Goal: Task Accomplishment & Management: Use online tool/utility

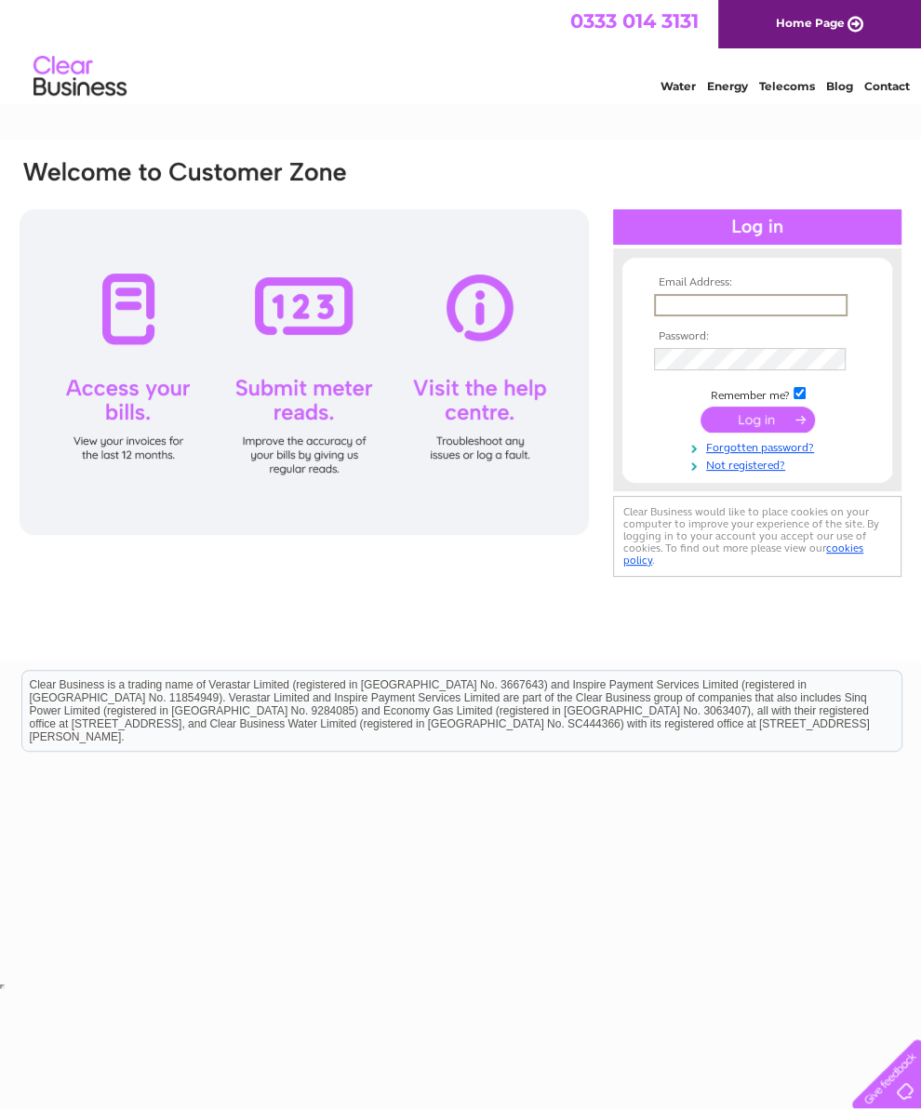
type input "snakshakwishaw@outlook.com"
click at [757, 426] on input "submit" at bounding box center [757, 420] width 114 height 26
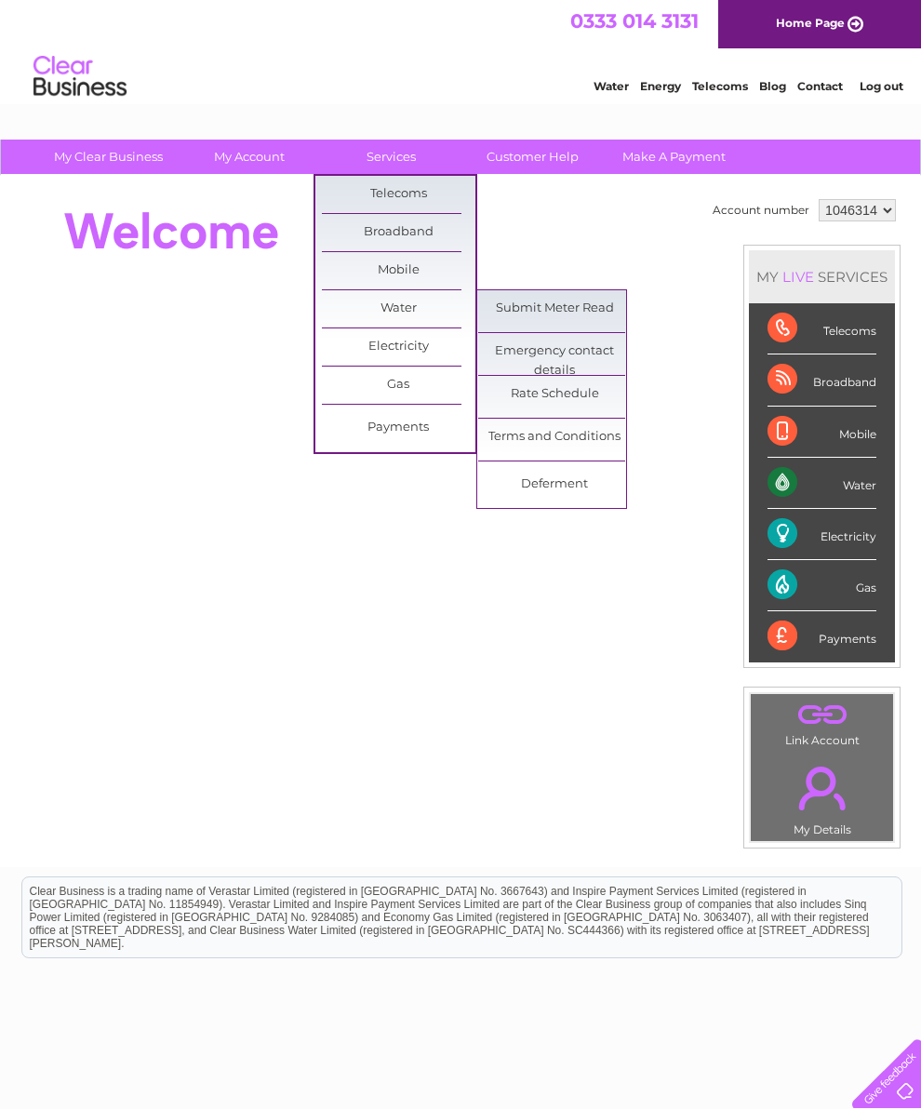
click at [585, 314] on link "Submit Meter Read" at bounding box center [554, 308] width 153 height 37
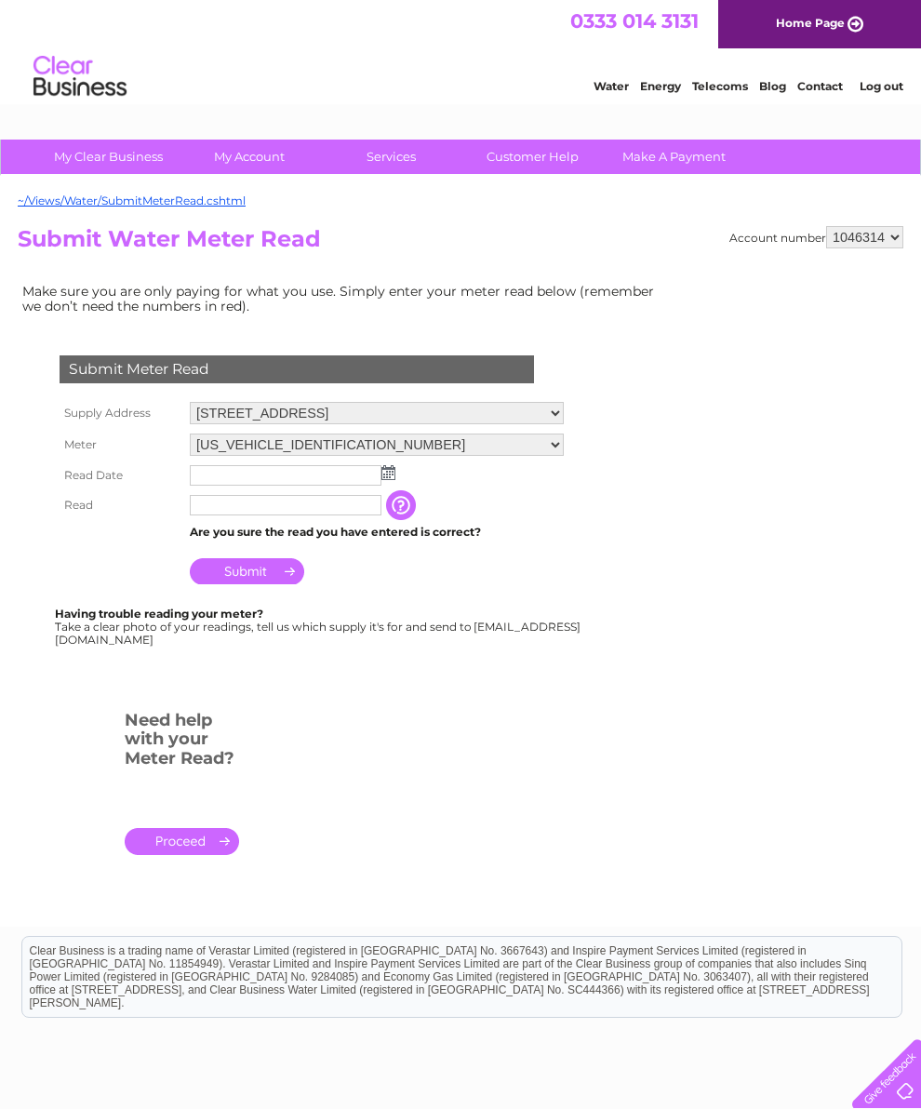
click at [391, 480] on img at bounding box center [388, 472] width 14 height 15
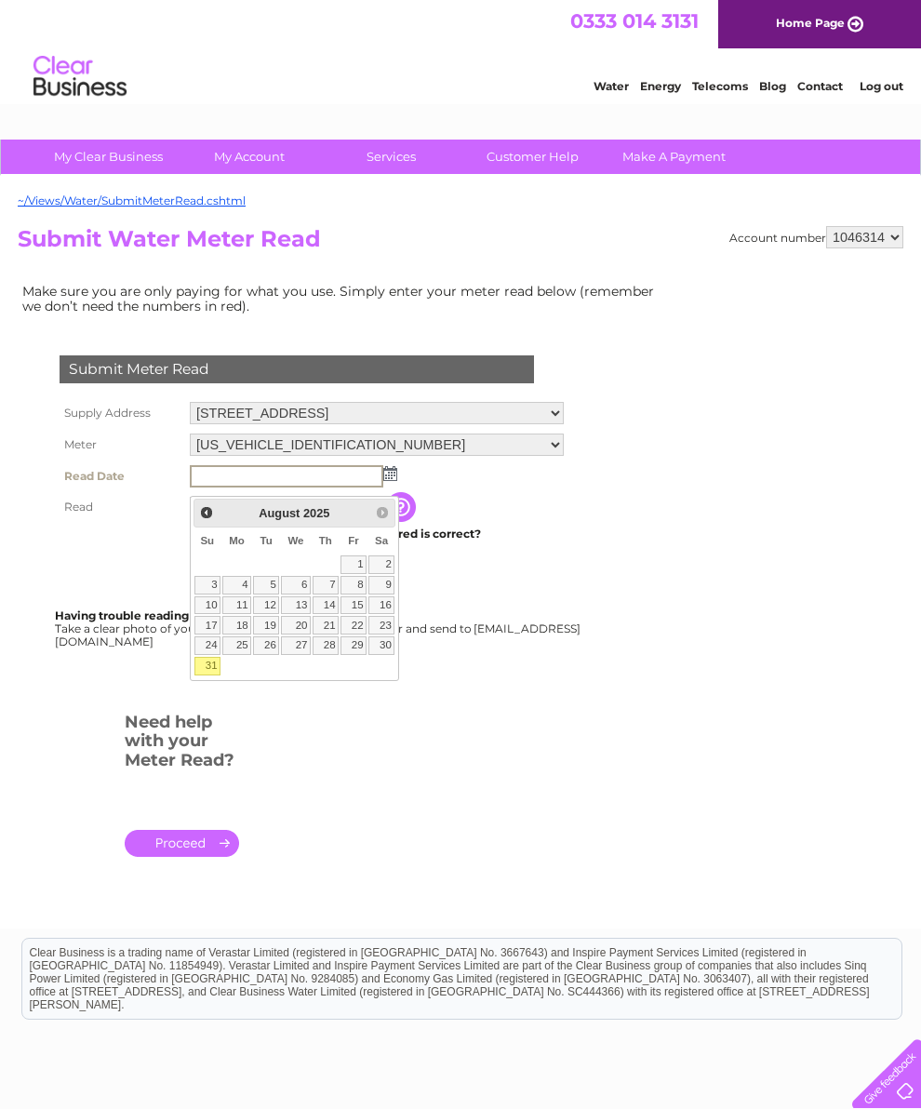
click at [381, 653] on link "30" at bounding box center [381, 645] width 26 height 19
type input "2025/08/30"
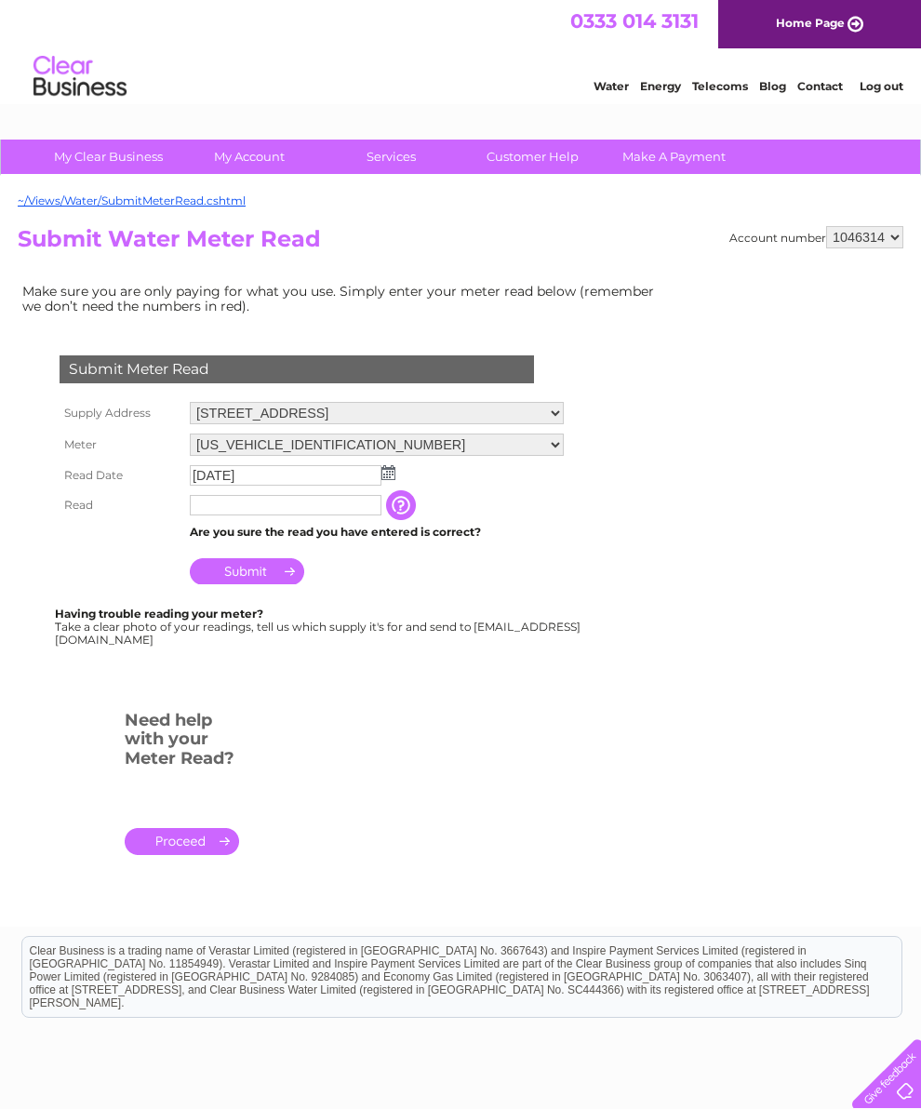
click at [386, 480] on img at bounding box center [388, 472] width 14 height 15
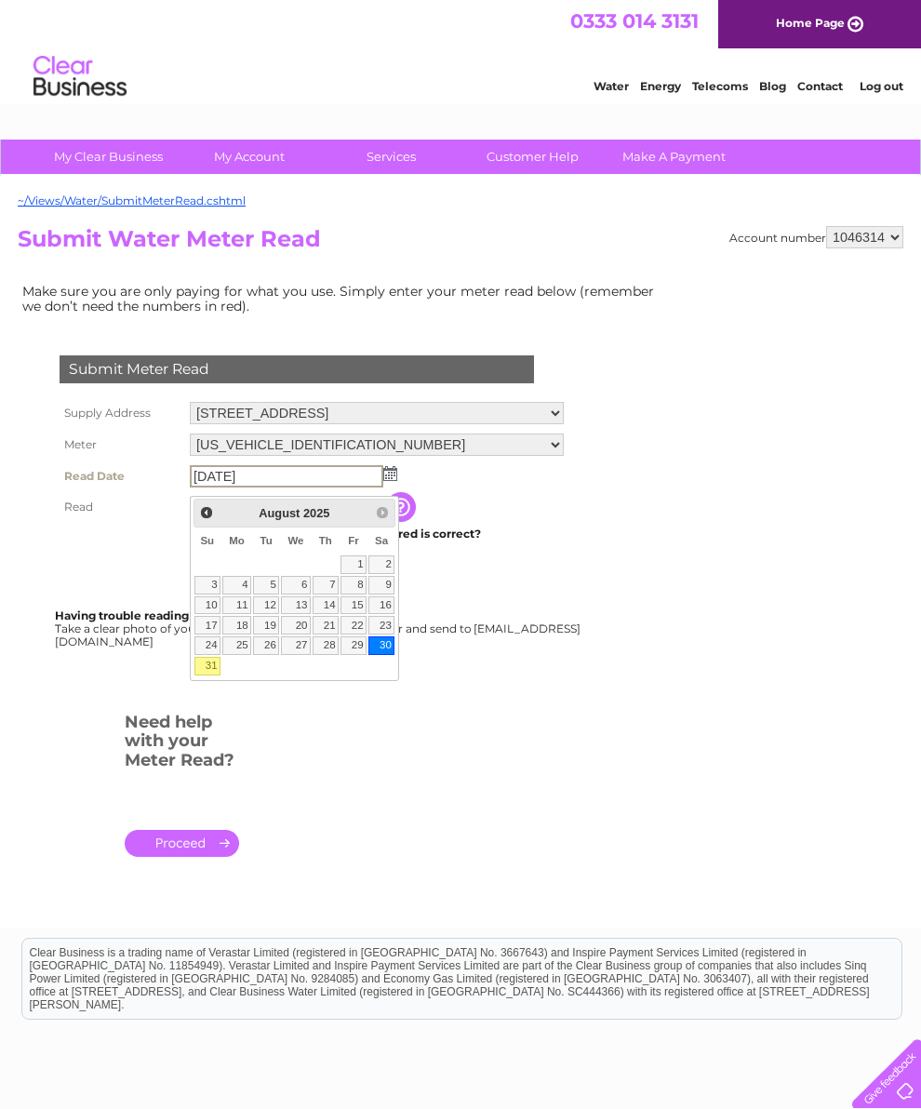
click at [391, 655] on link "30" at bounding box center [381, 645] width 26 height 19
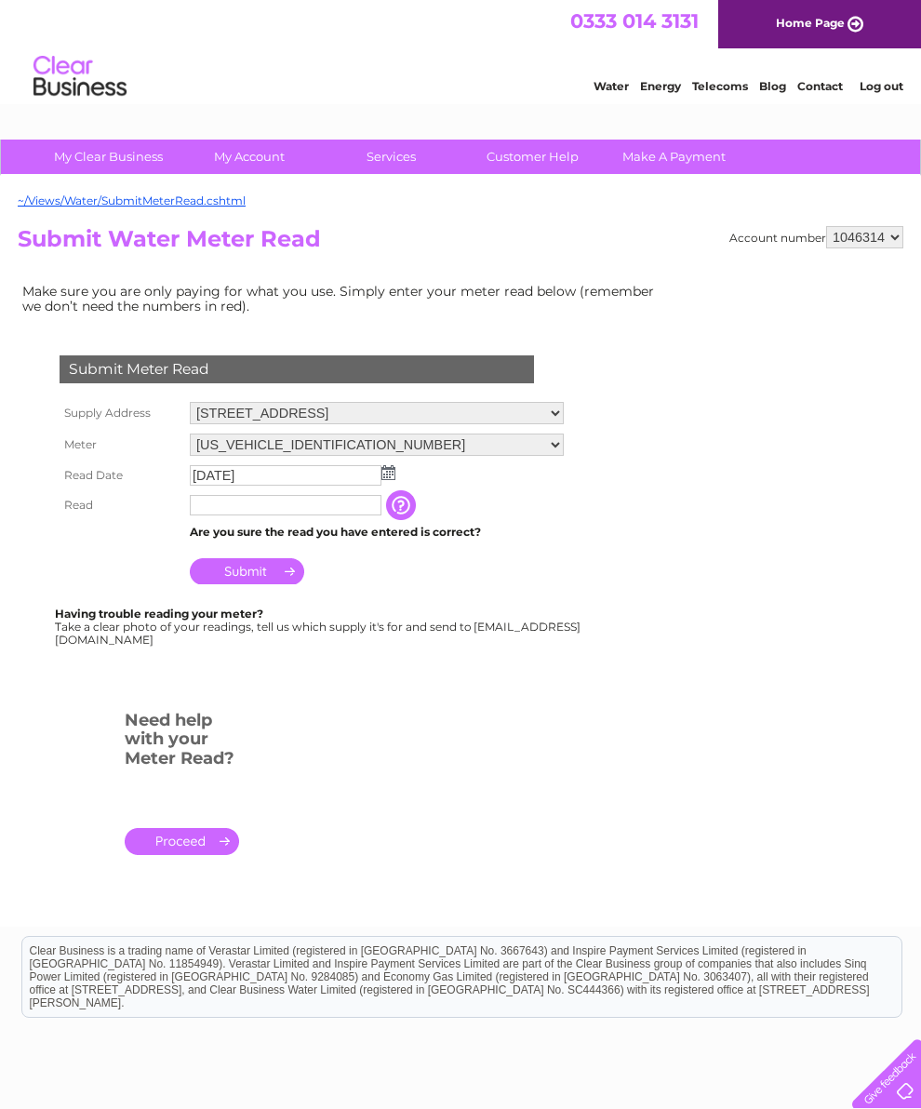
click at [247, 515] on input "text" at bounding box center [286, 505] width 192 height 20
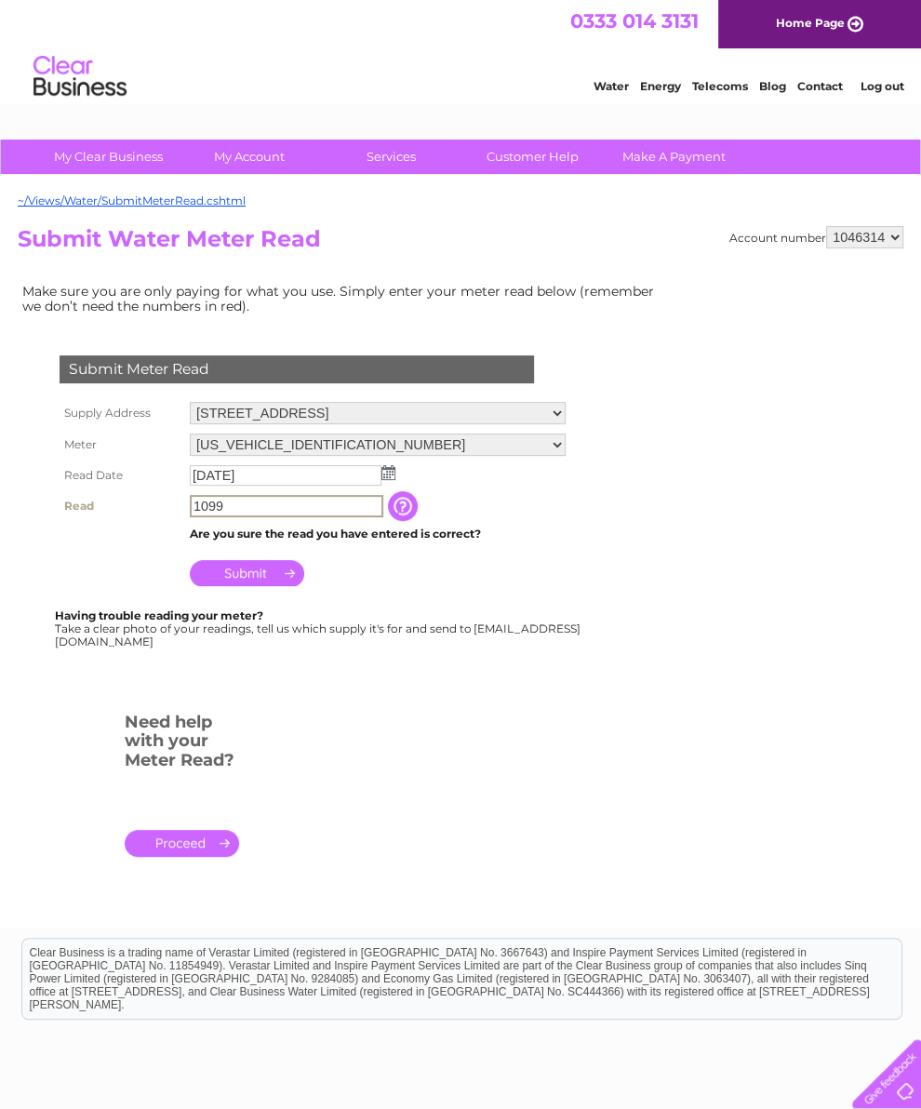
type input "1099"
click at [404, 514] on input "button" at bounding box center [404, 506] width 33 height 30
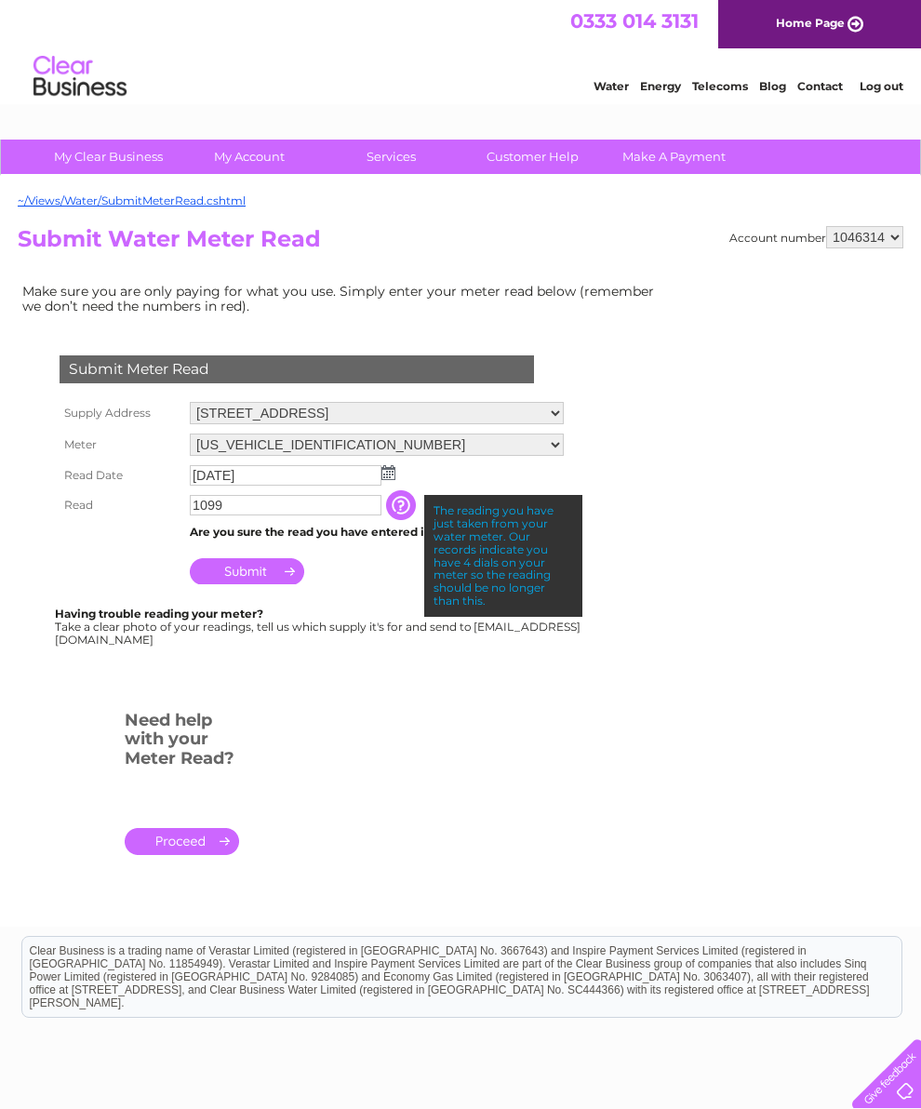
click at [245, 584] on input "Submit" at bounding box center [247, 571] width 114 height 26
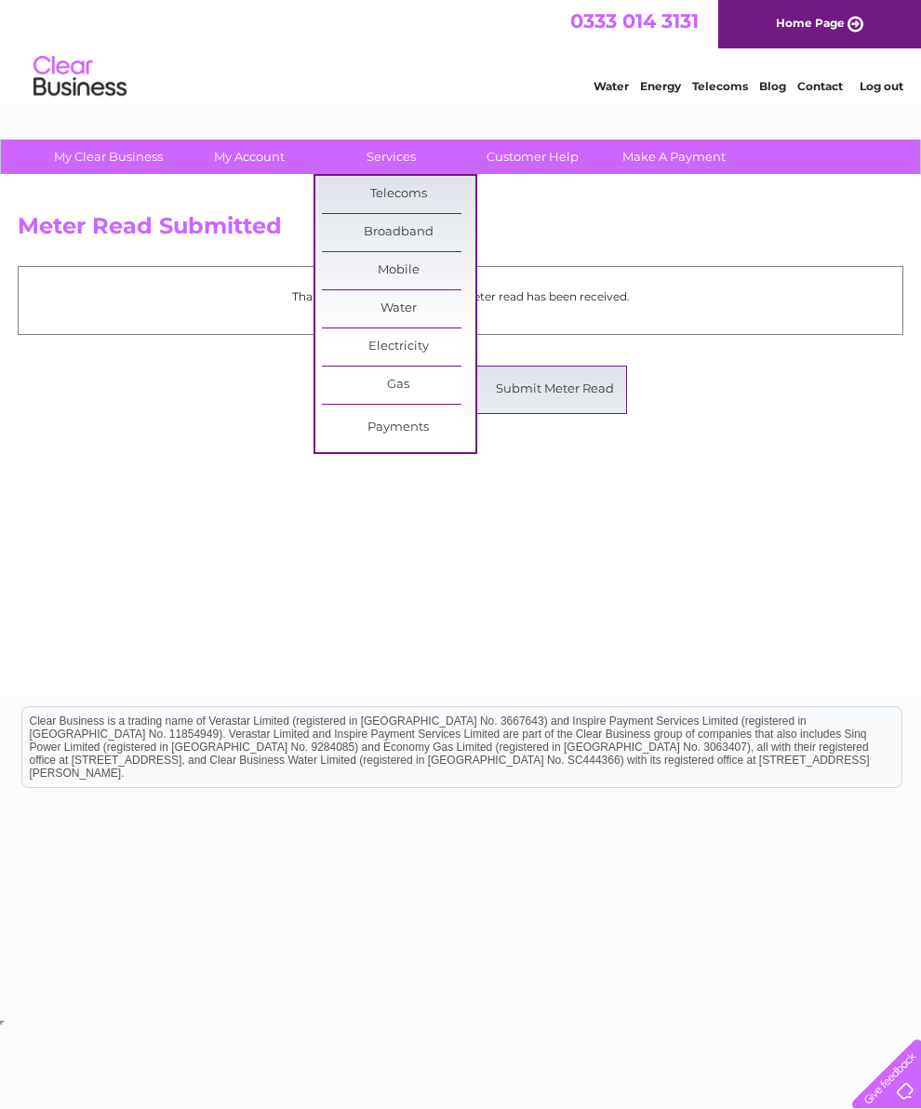
click at [552, 398] on link "Submit Meter Read" at bounding box center [554, 389] width 153 height 37
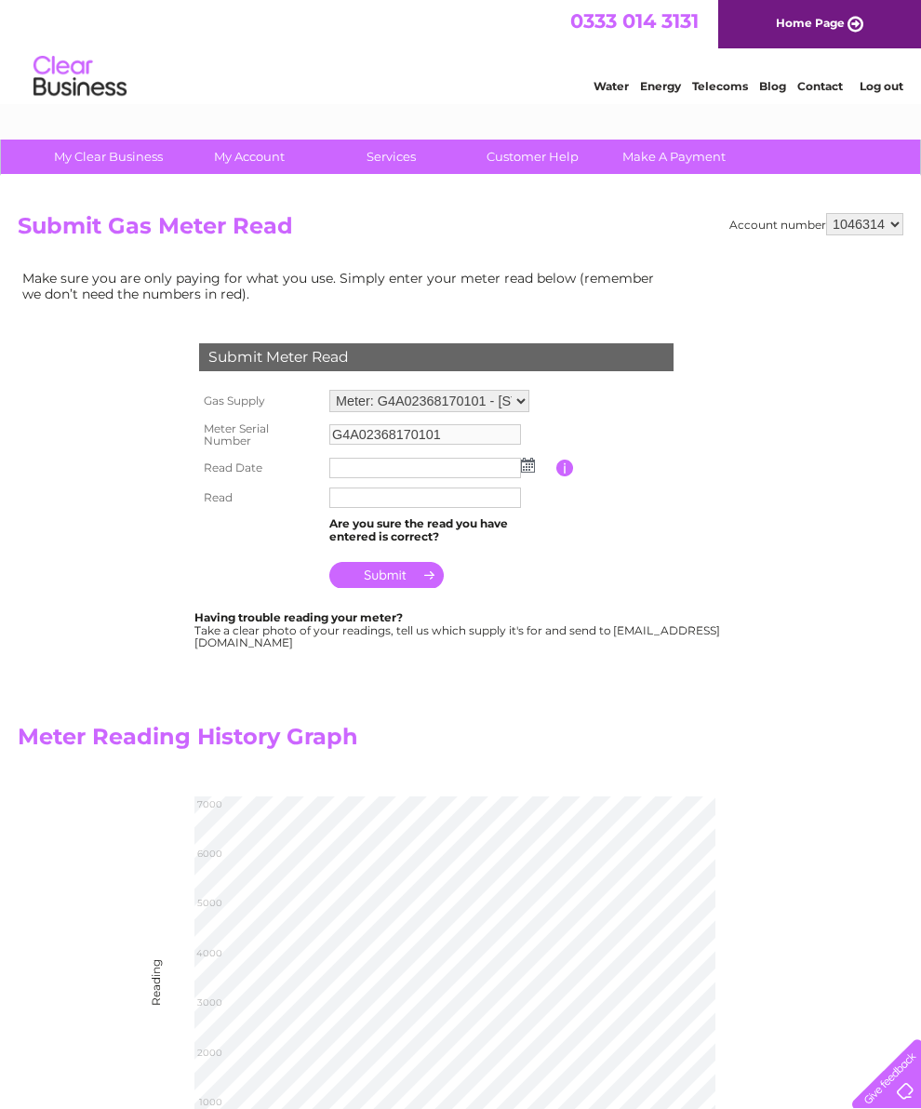
click at [358, 465] on input "text" at bounding box center [425, 468] width 192 height 20
click at [526, 468] on img at bounding box center [530, 466] width 14 height 15
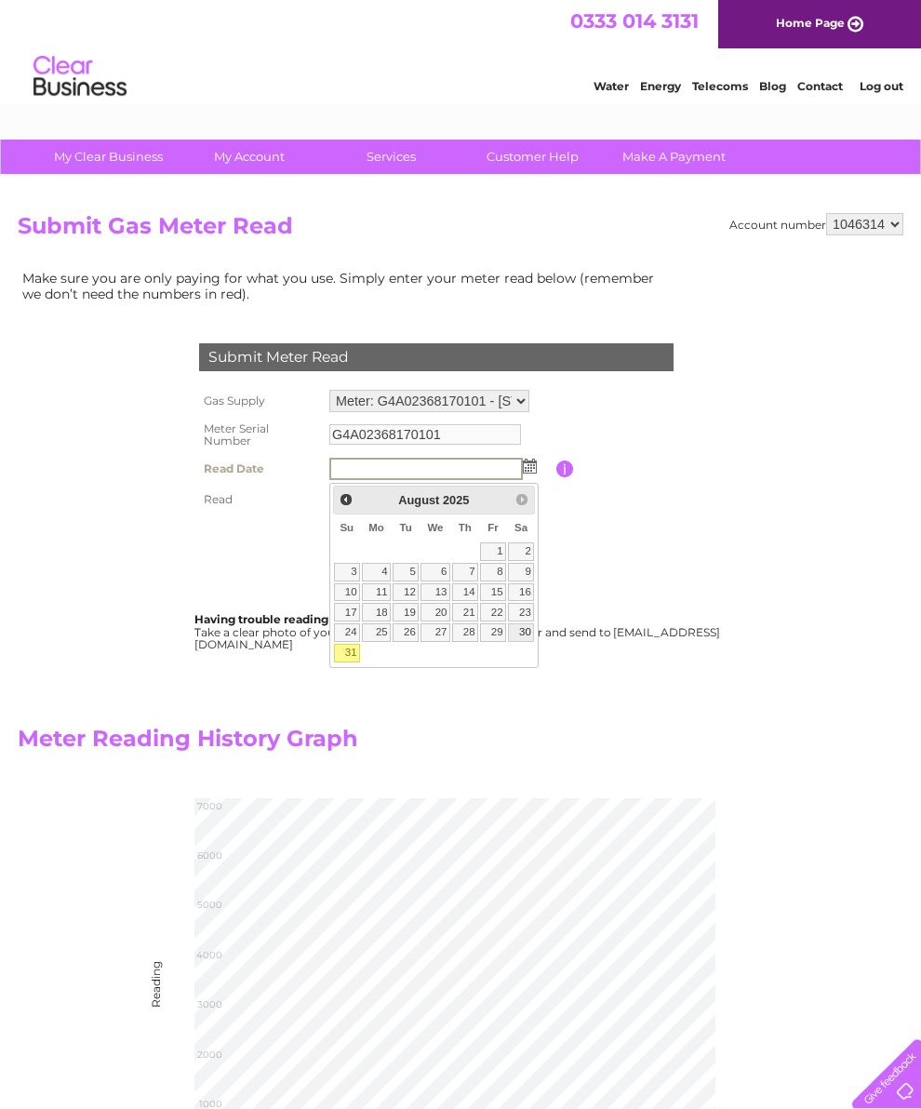
click at [529, 640] on link "30" at bounding box center [521, 632] width 26 height 19
type input "[DATE]"
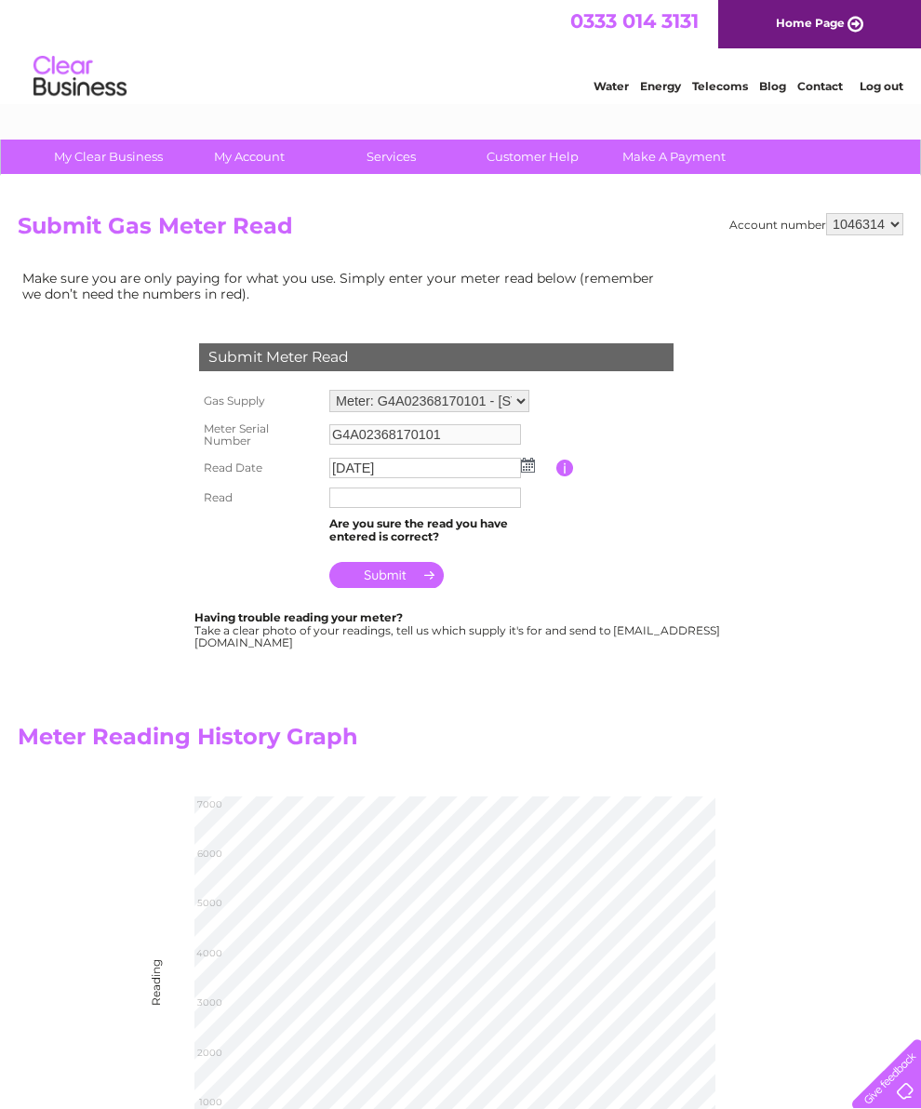
click at [369, 506] on input "text" at bounding box center [425, 497] width 192 height 20
type input "6468"
click at [392, 586] on input "submit" at bounding box center [386, 577] width 114 height 26
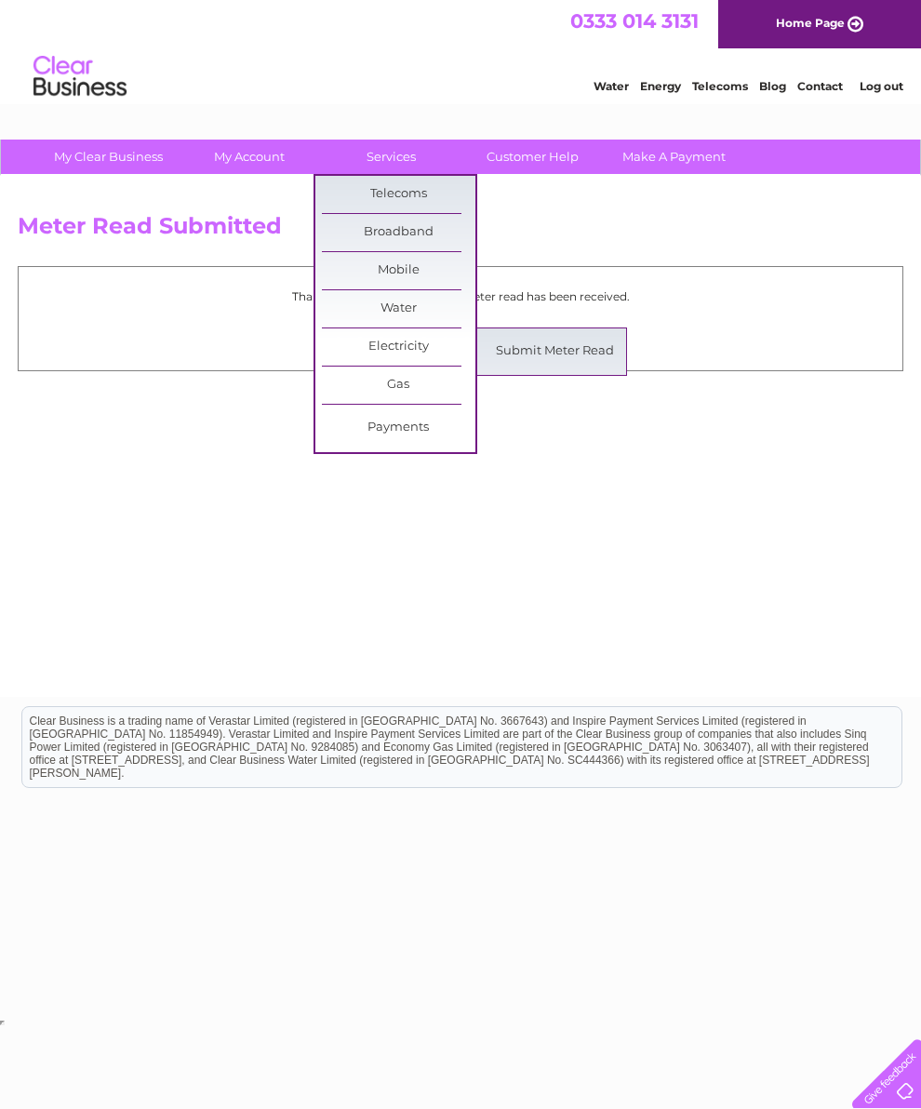
click at [557, 369] on link "Submit Meter Read" at bounding box center [554, 351] width 153 height 37
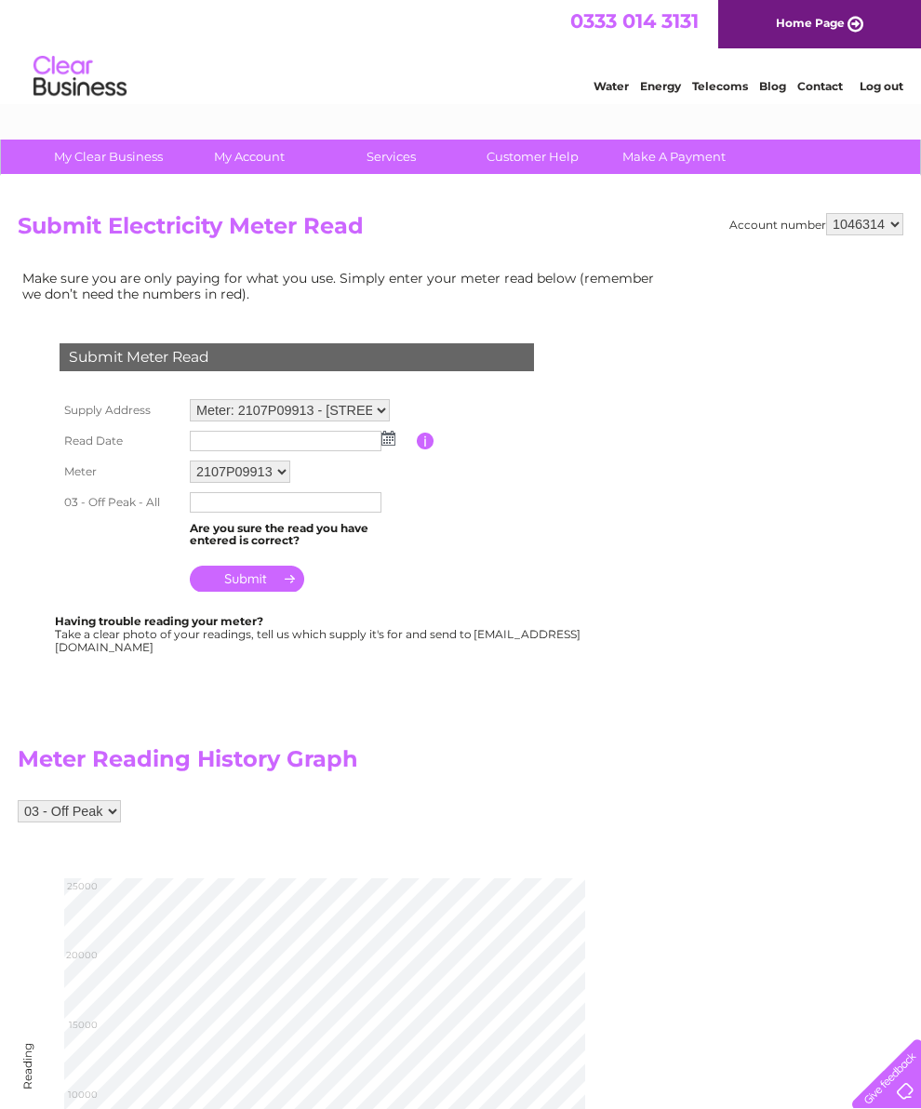
click at [389, 445] on img at bounding box center [388, 438] width 14 height 15
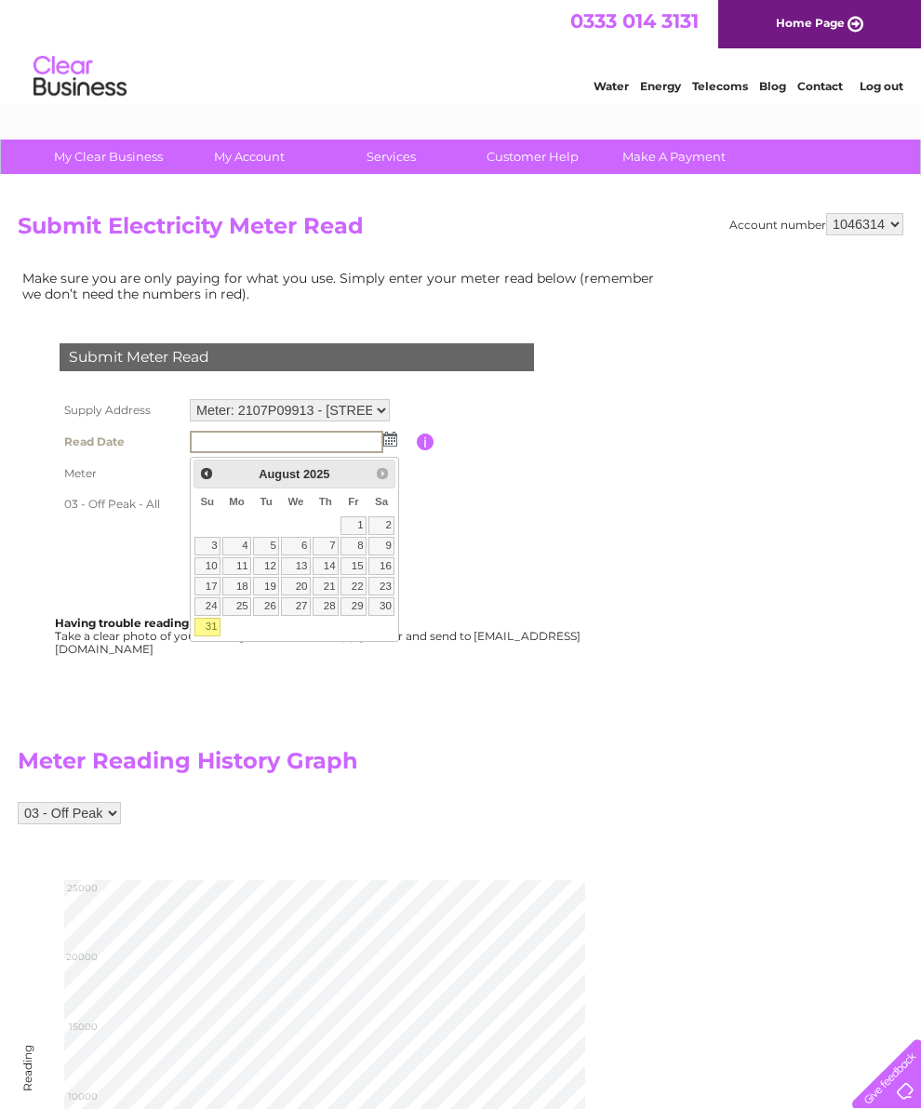
click at [389, 614] on link "30" at bounding box center [381, 606] width 26 height 19
type input "2025/08/30"
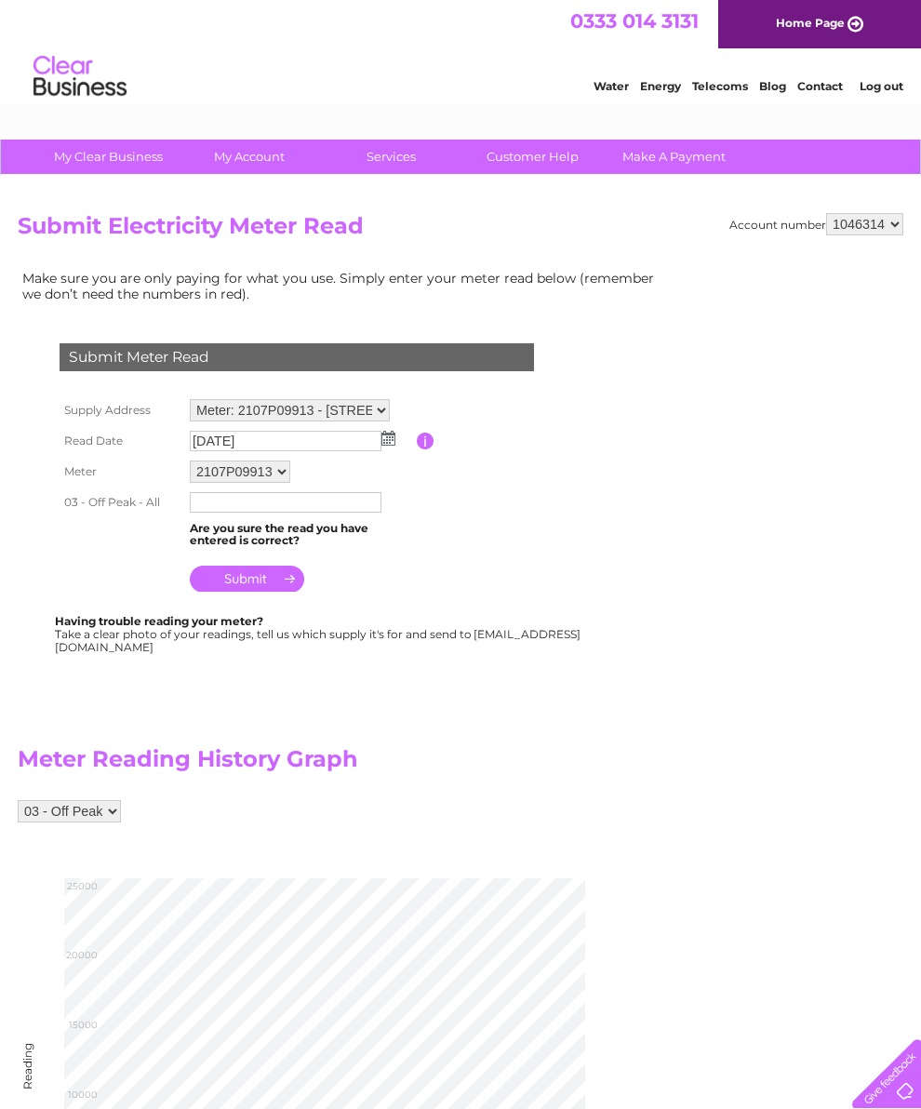
click at [224, 513] on input "text" at bounding box center [286, 502] width 192 height 20
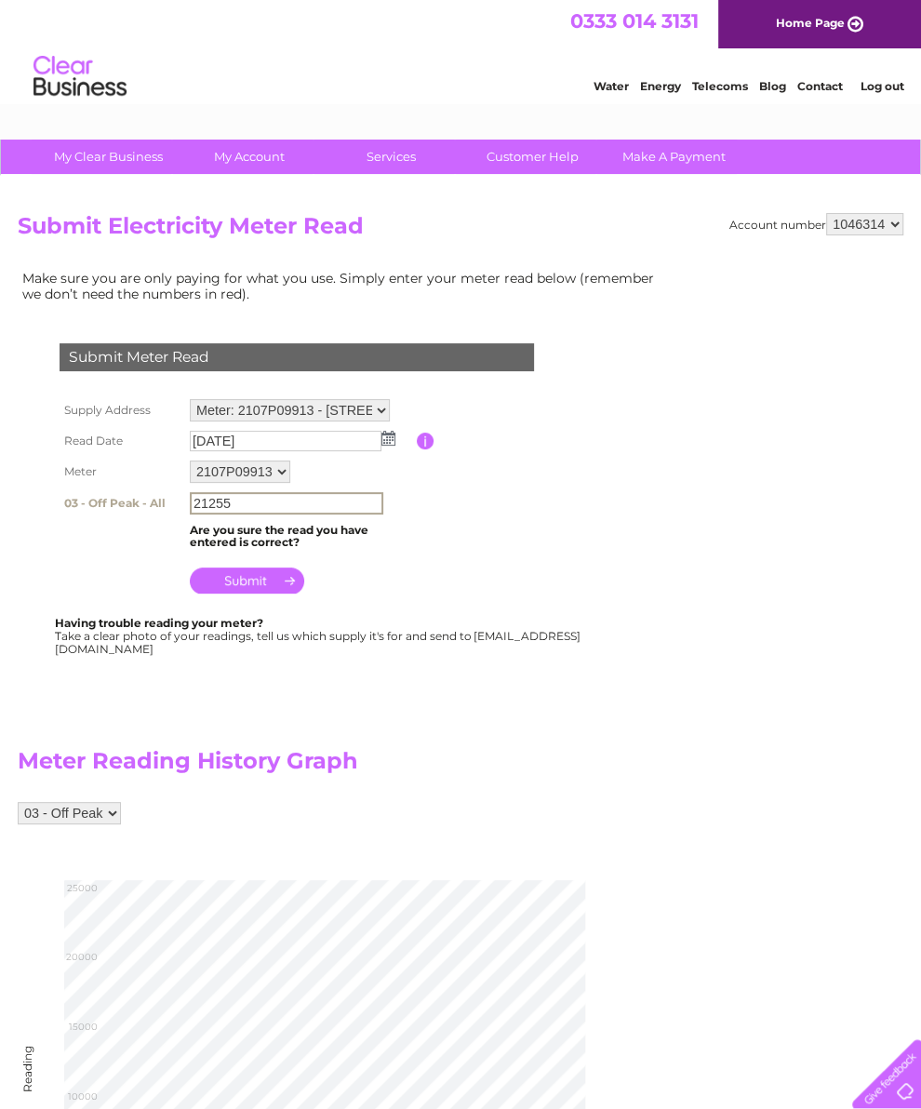
type input "21255"
click at [261, 594] on input "submit" at bounding box center [247, 580] width 114 height 26
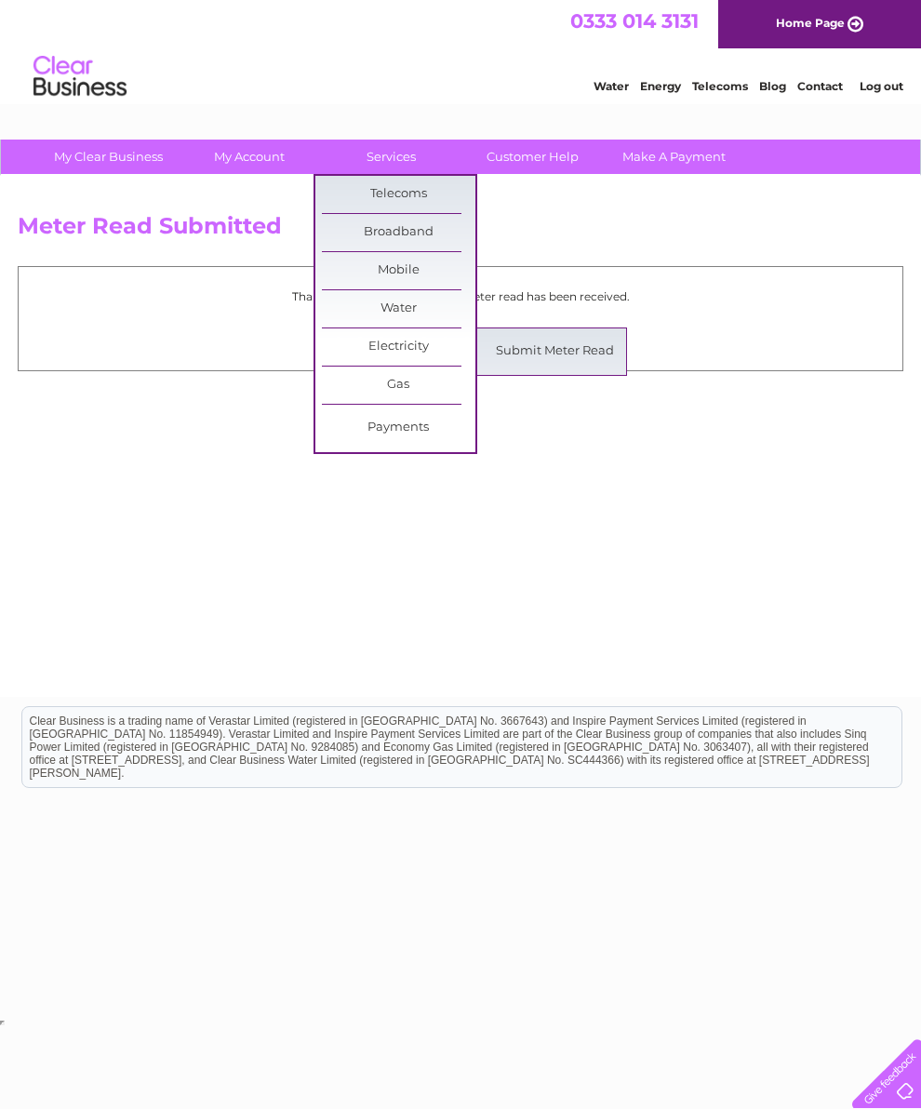
click at [572, 363] on link "Submit Meter Read" at bounding box center [554, 351] width 153 height 37
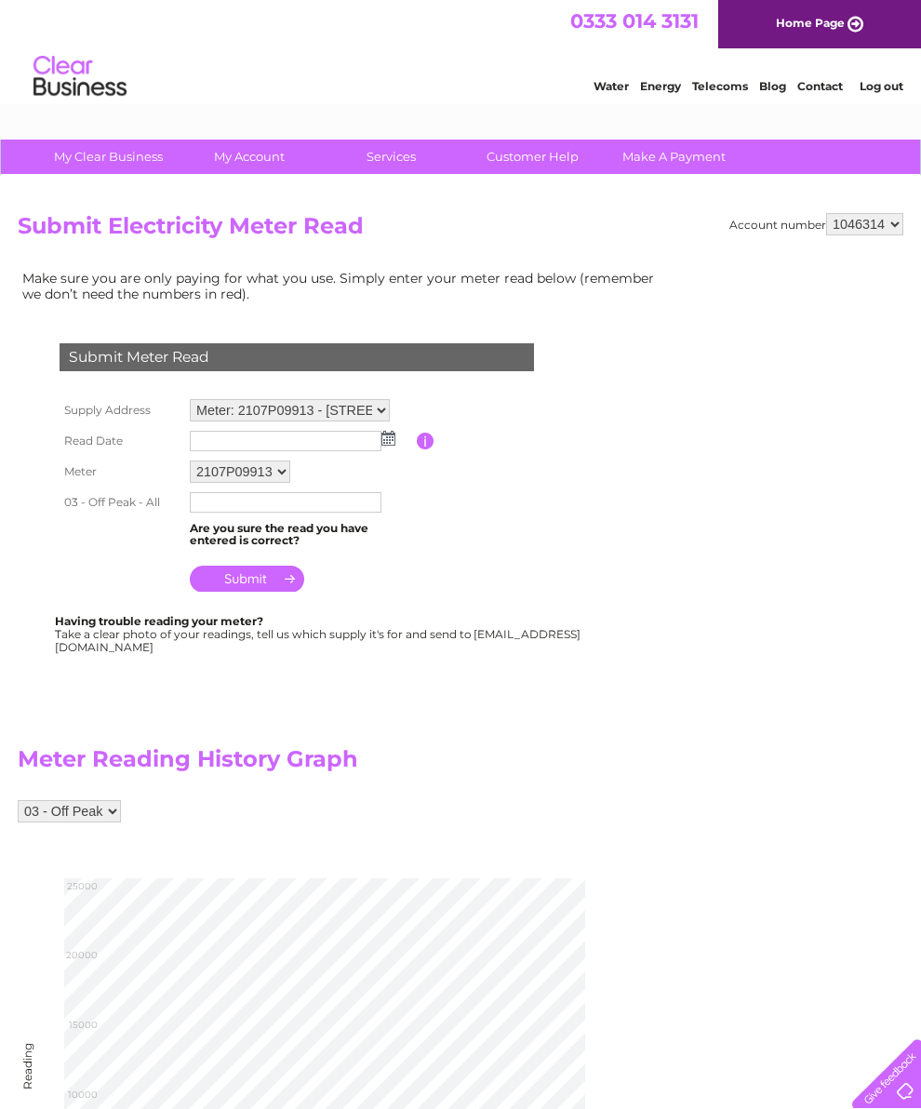
click at [375, 407] on select "Meter: 2107P09913 - 17 Hill Street, Wishaw, ML2 7AT Meter: 2107P09913 - 17 Hill…" at bounding box center [290, 410] width 200 height 22
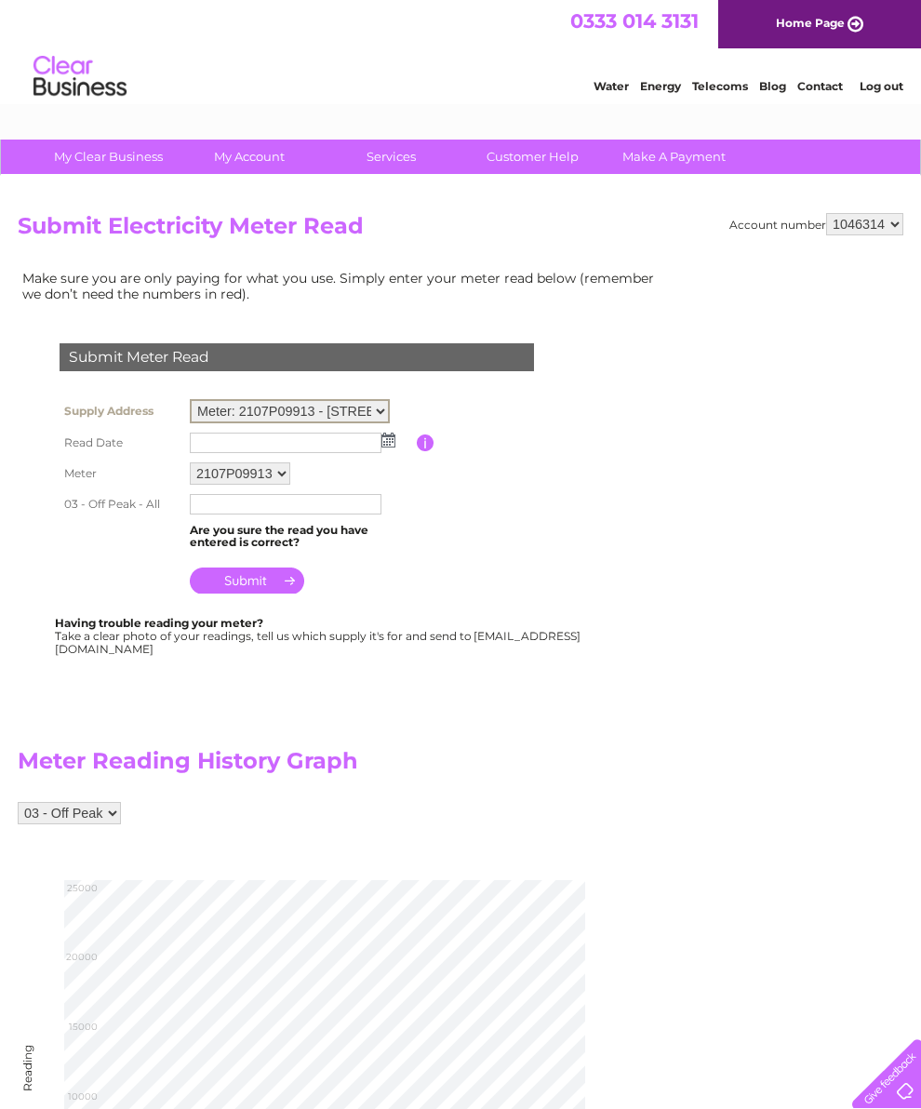
select select "131564"
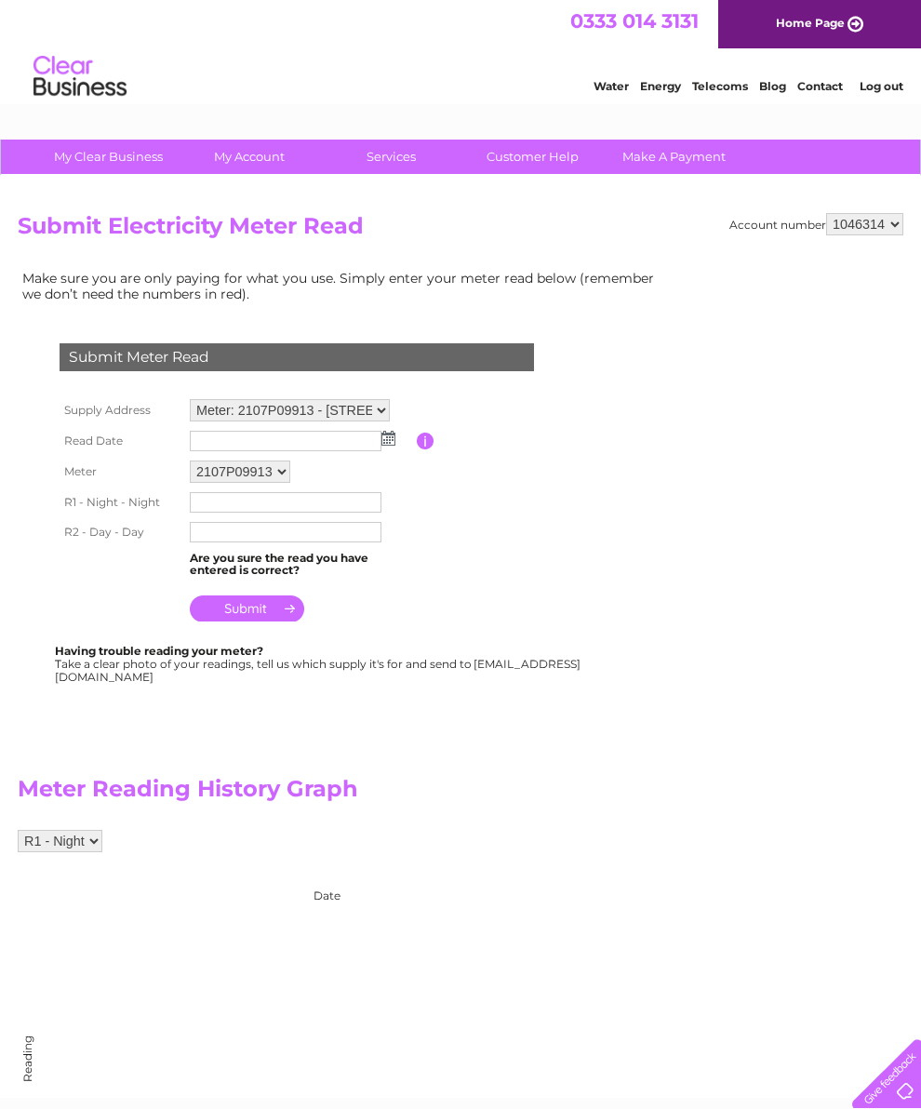
click at [379, 451] on input "text" at bounding box center [286, 441] width 192 height 20
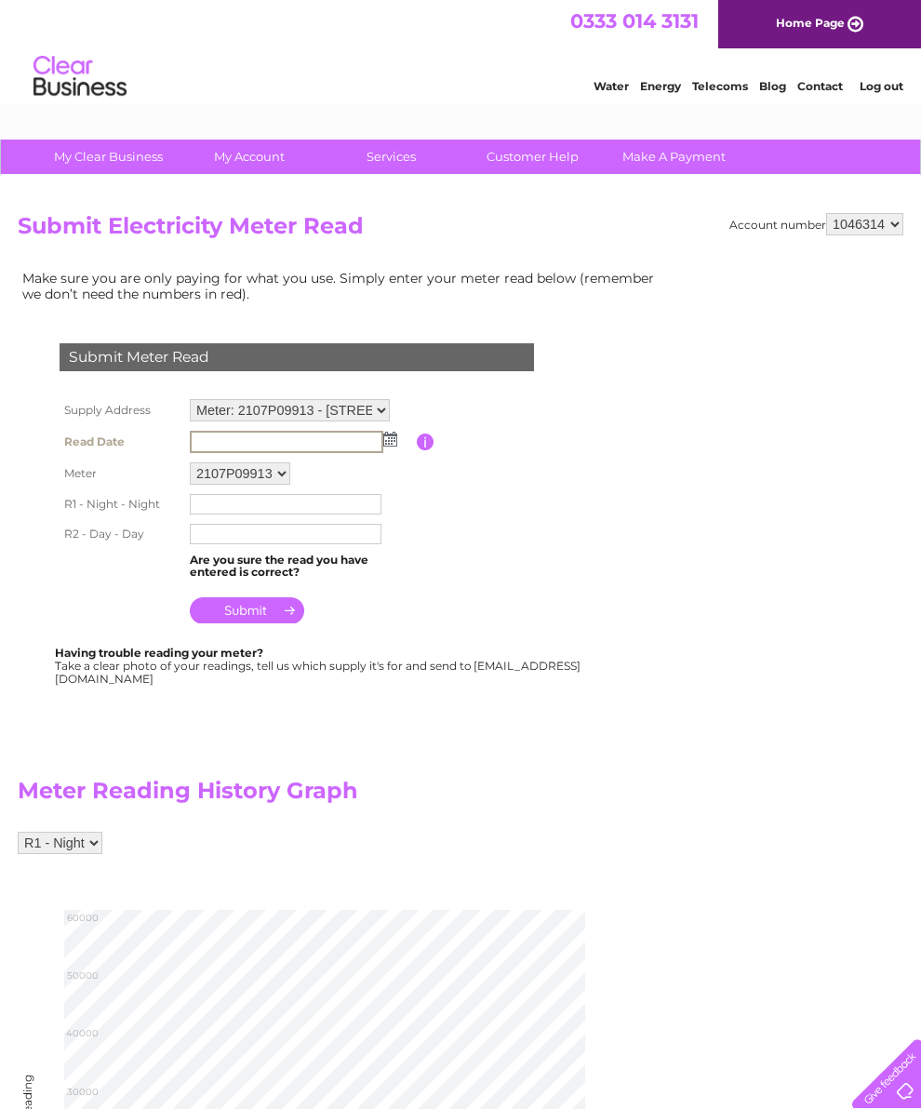
click at [380, 448] on input "text" at bounding box center [286, 442] width 193 height 22
click at [391, 450] on td at bounding box center [301, 442] width 232 height 32
click at [394, 442] on img at bounding box center [388, 438] width 14 height 15
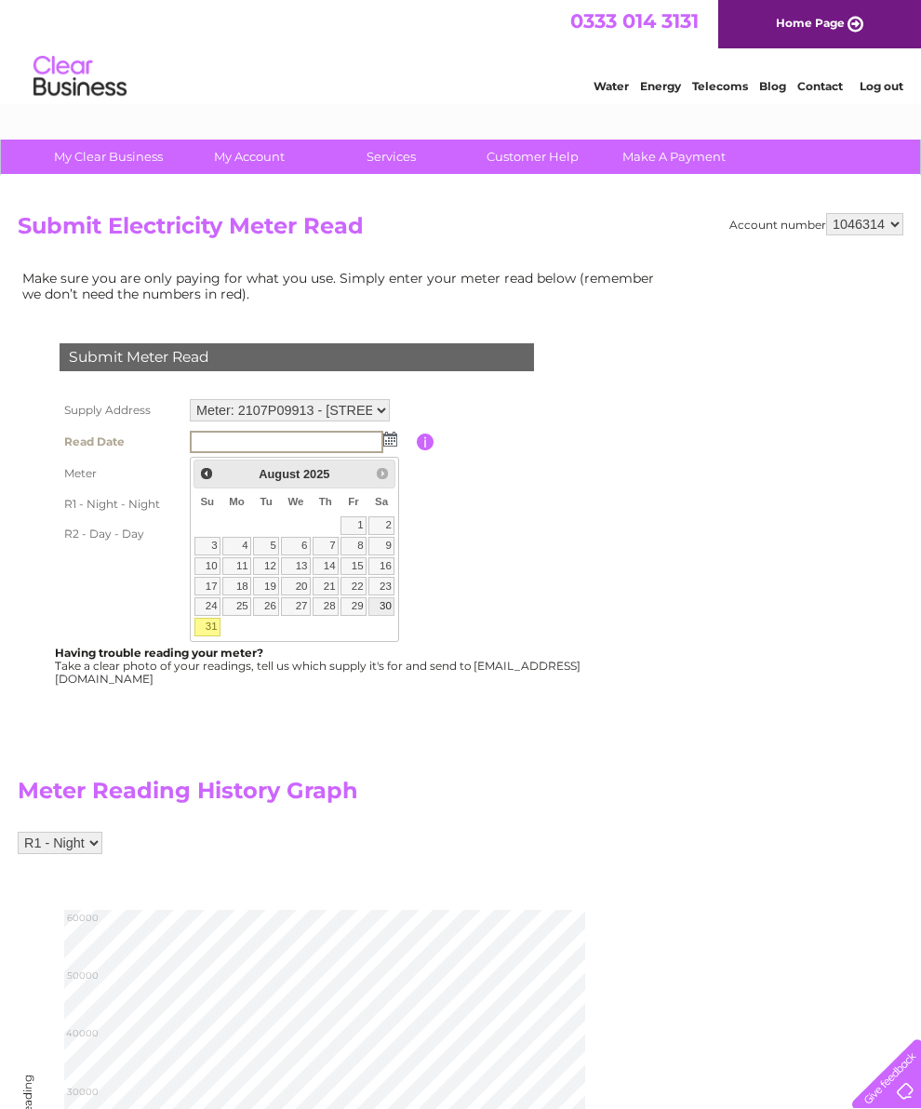
click at [381, 616] on link "30" at bounding box center [381, 606] width 26 height 19
type input "2025/08/30"
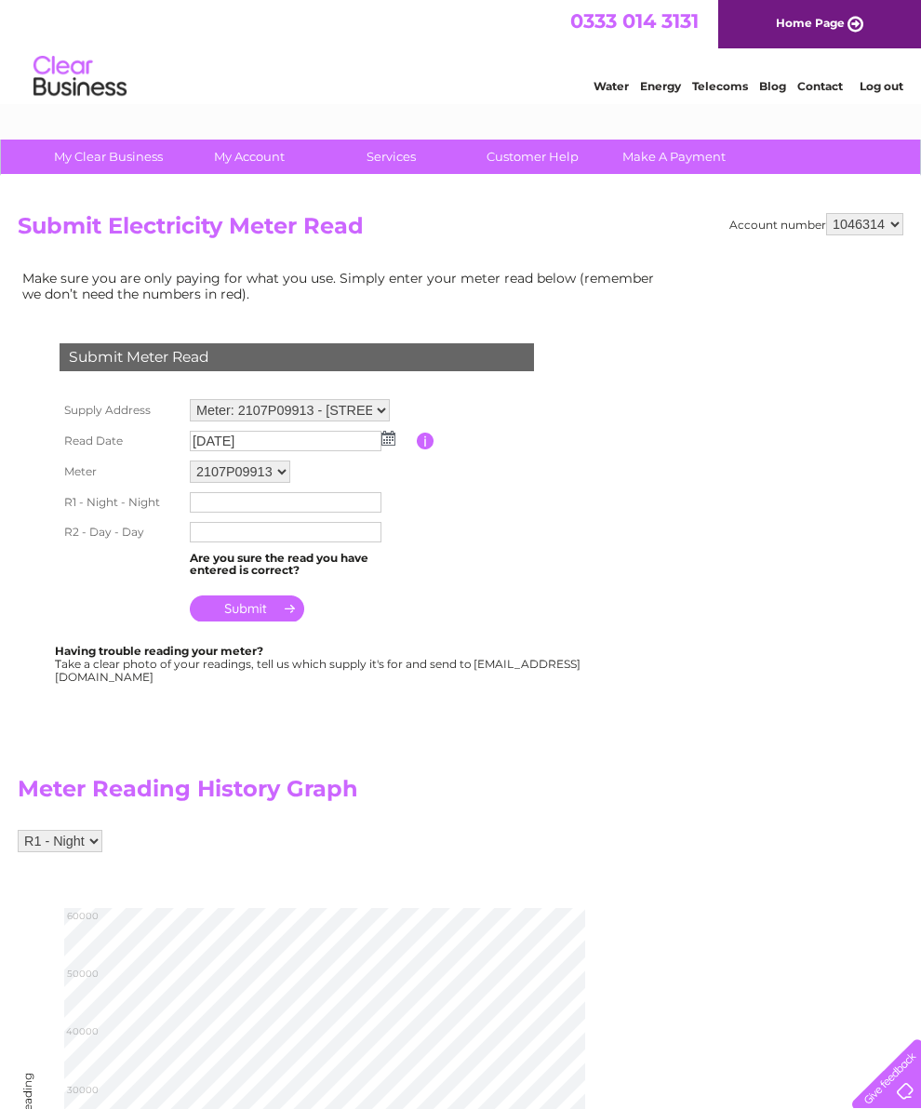
click at [219, 513] on input "text" at bounding box center [286, 502] width 192 height 20
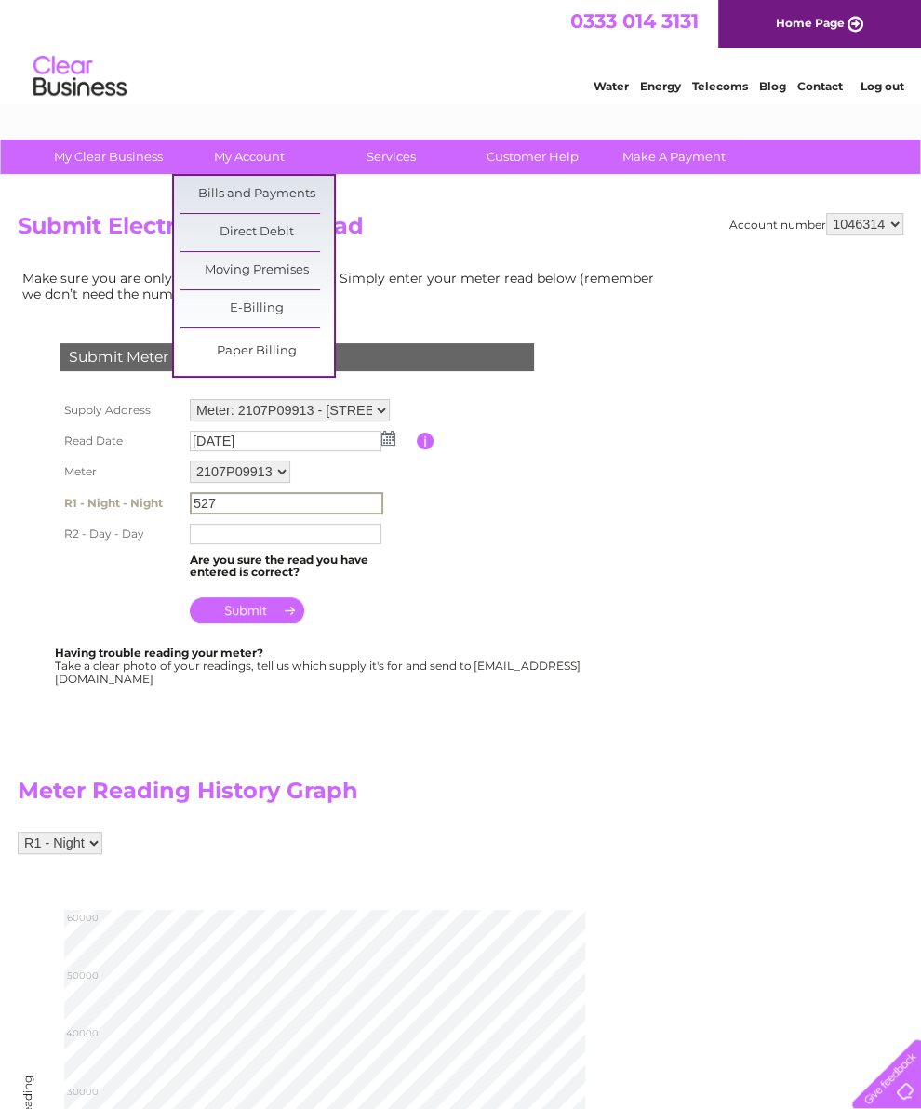
type input "527"
click at [297, 189] on link "Bills and Payments" at bounding box center [256, 194] width 153 height 37
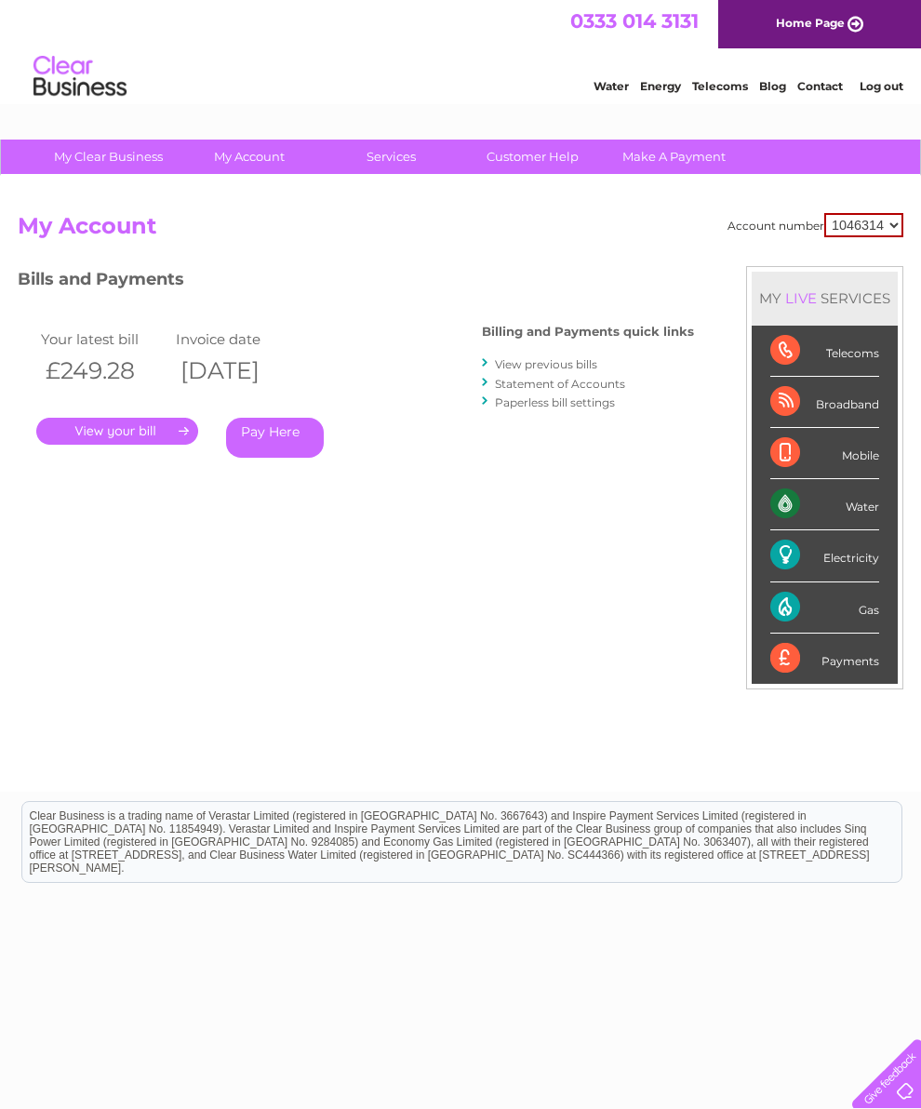
click at [170, 438] on link "." at bounding box center [117, 431] width 162 height 27
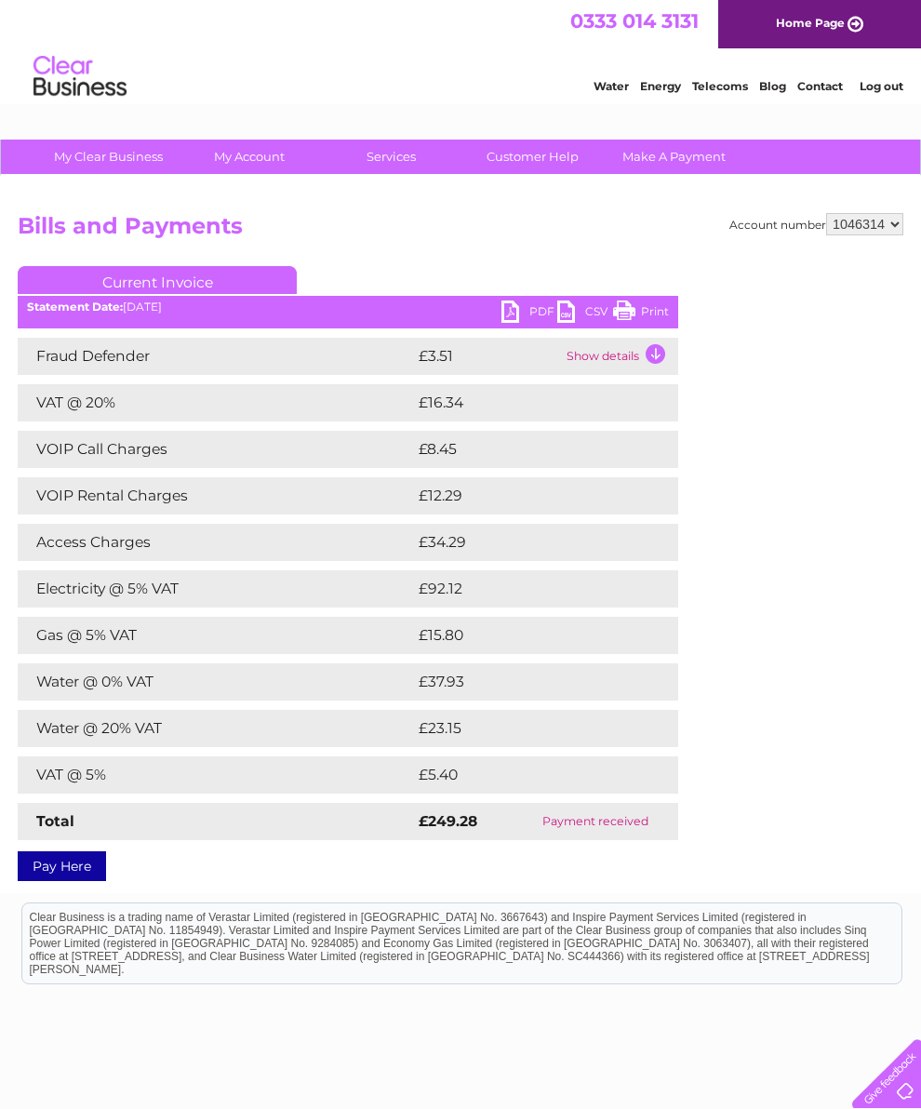
click at [505, 312] on link "PDF" at bounding box center [529, 313] width 56 height 27
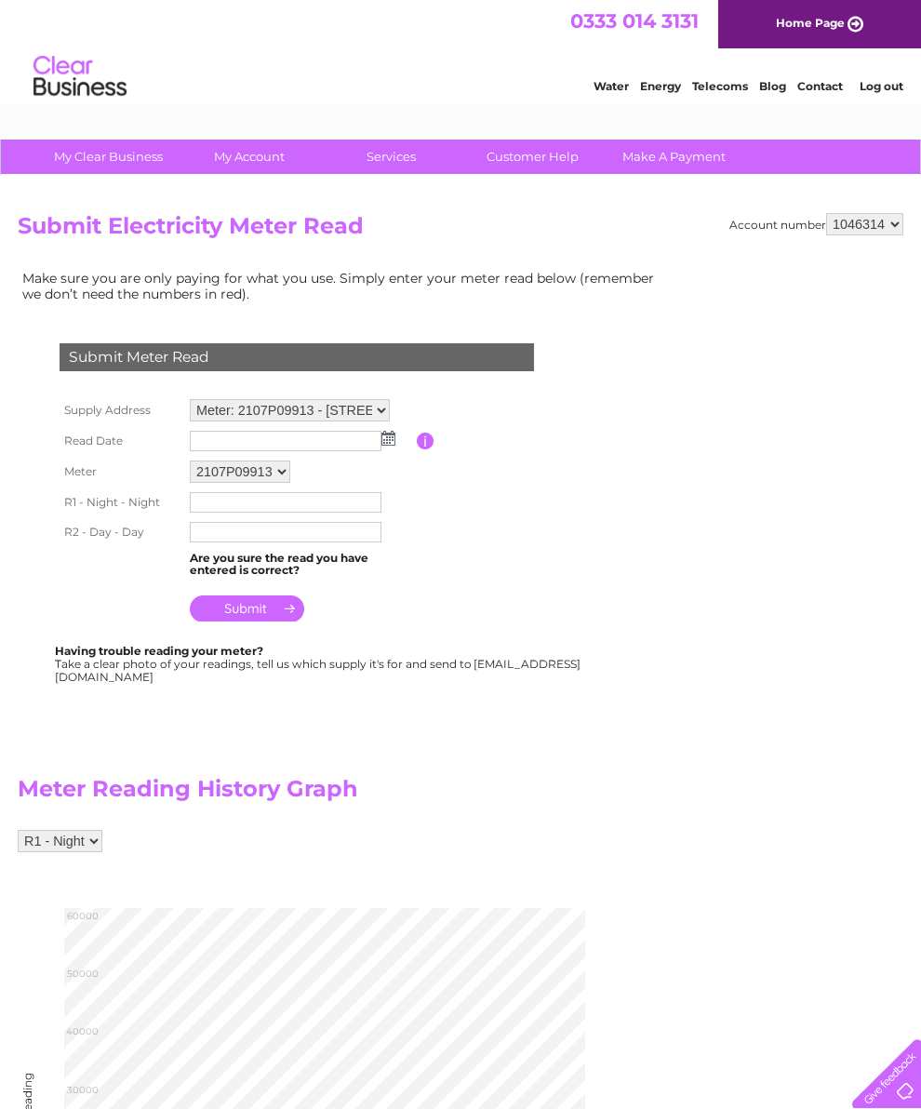
click at [385, 446] on img at bounding box center [388, 438] width 14 height 15
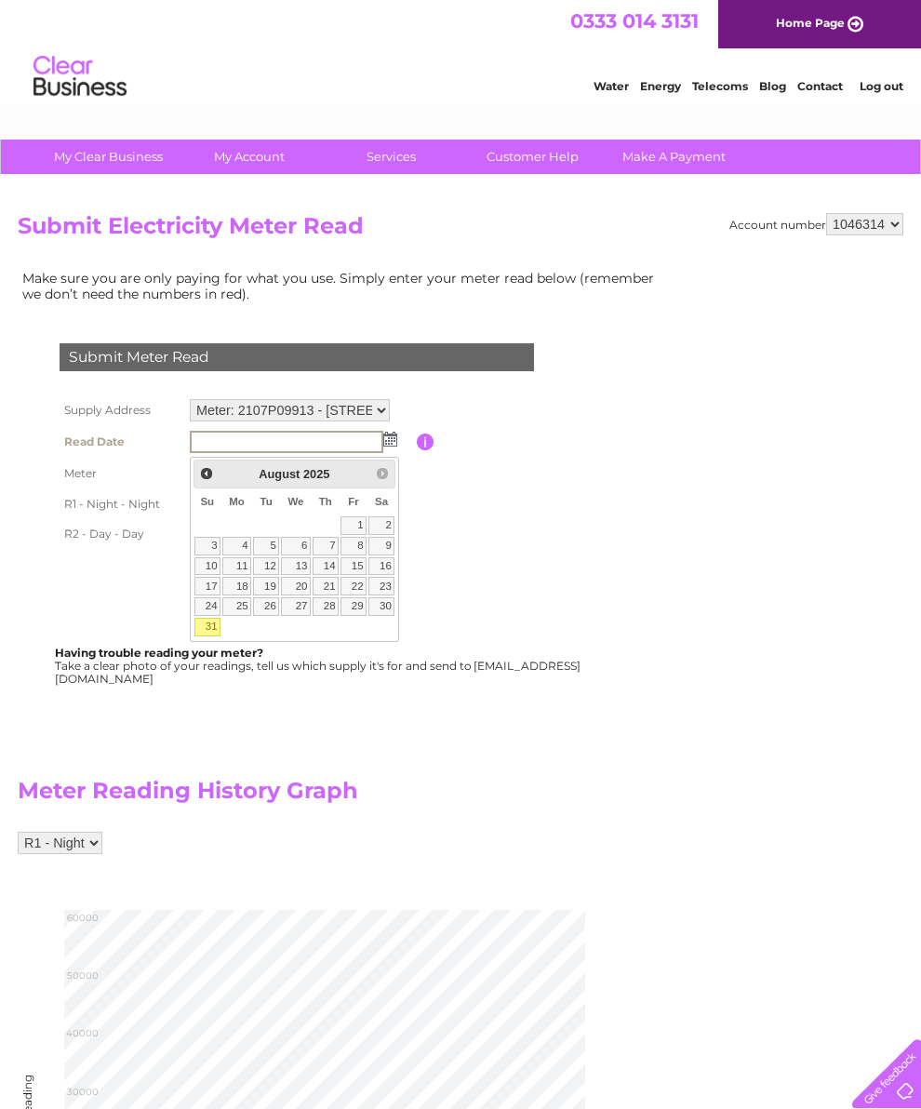
click at [379, 616] on link "30" at bounding box center [381, 606] width 26 height 19
type input "[DATE]"
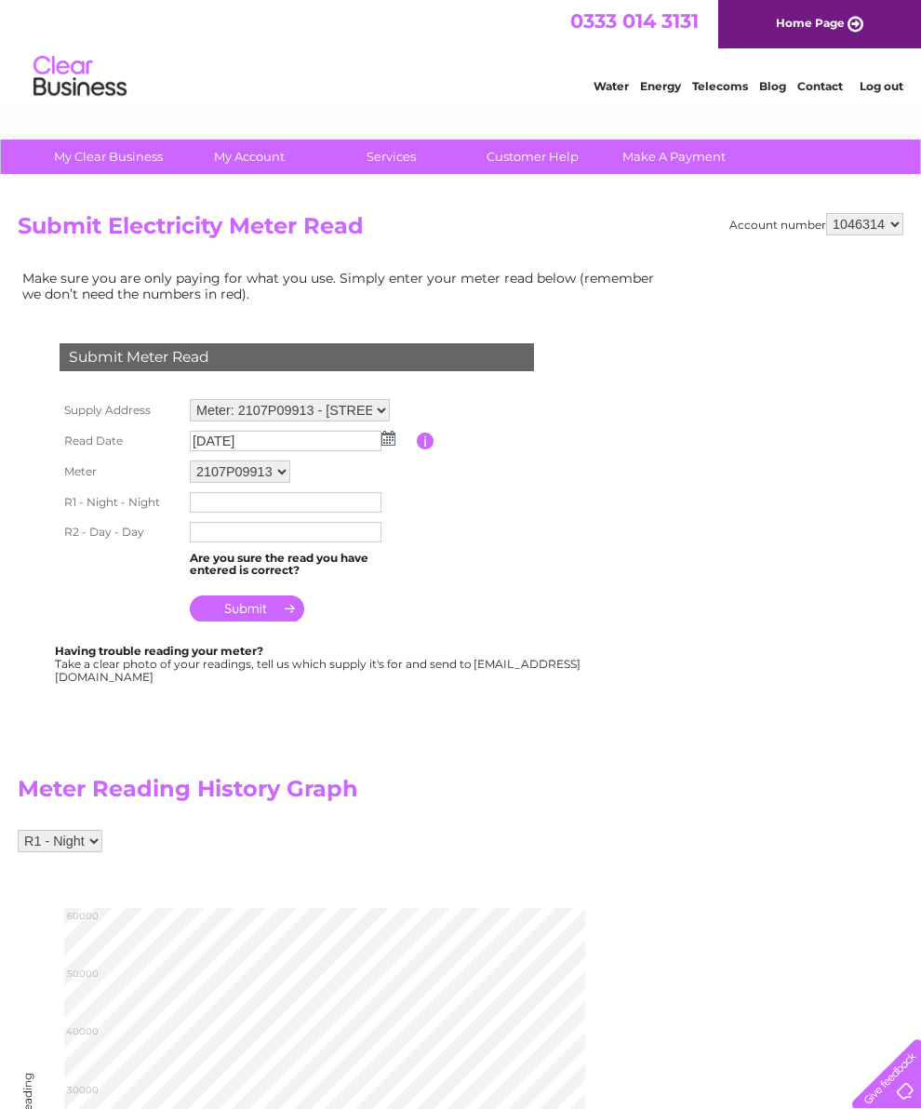
click at [220, 504] on input "text" at bounding box center [286, 502] width 192 height 20
type input "52705"
click at [214, 541] on input "text" at bounding box center [286, 534] width 192 height 20
type input "28603"
click at [249, 623] on input "submit" at bounding box center [247, 610] width 114 height 26
